Goal: Find specific page/section: Find specific page/section

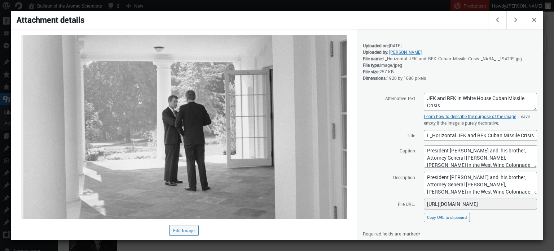
scroll to position [75, 0]
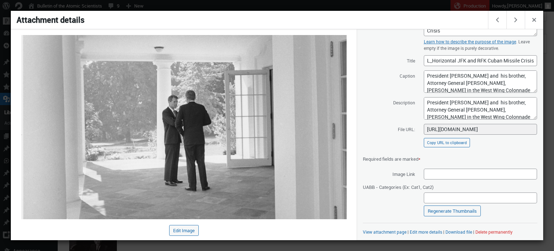
click at [82, 6] on div at bounding box center [277, 125] width 554 height 251
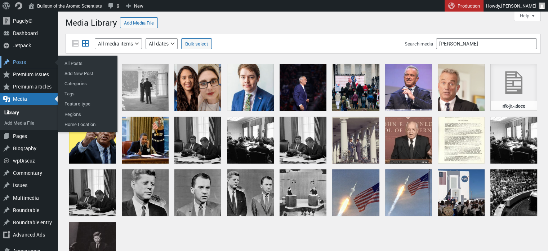
click at [26, 57] on div "Posts" at bounding box center [29, 62] width 58 height 12
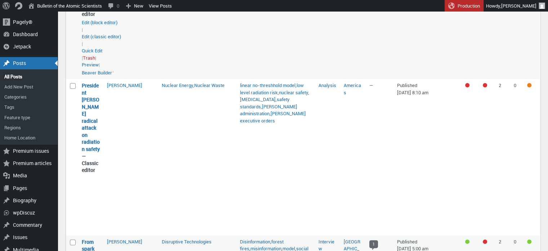
scroll to position [141, 0]
